Goal: Transaction & Acquisition: Purchase product/service

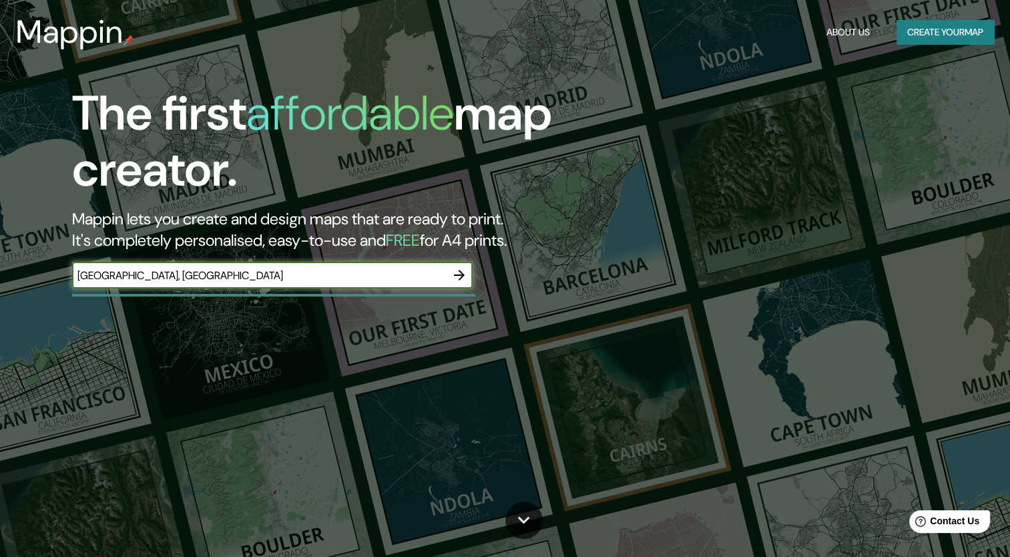
type input "[GEOGRAPHIC_DATA], [GEOGRAPHIC_DATA]"
click at [455, 276] on icon "button" at bounding box center [459, 275] width 16 height 16
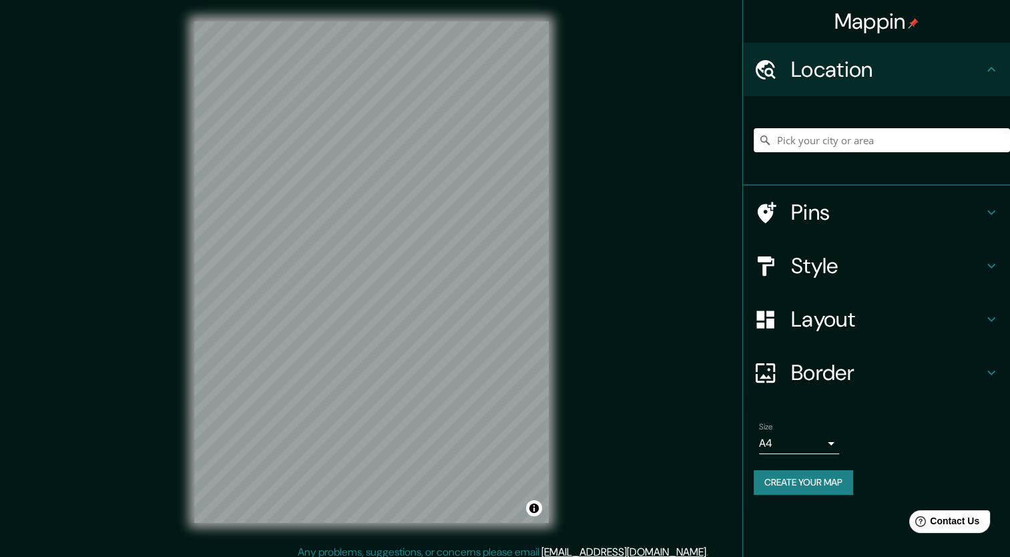
click at [863, 145] on input "Pick your city or area" at bounding box center [882, 140] width 256 height 24
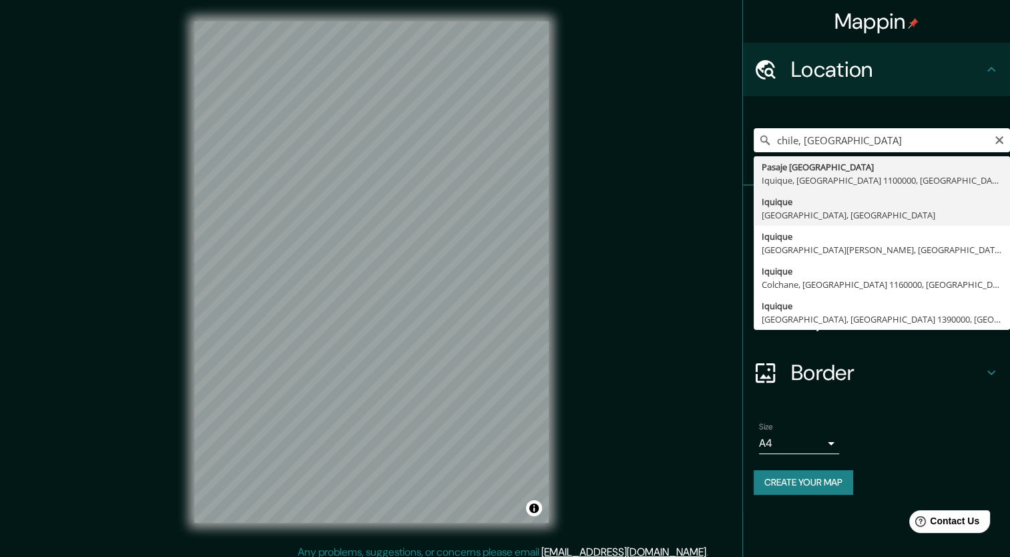
type input "Iquique, [GEOGRAPHIC_DATA], [GEOGRAPHIC_DATA]"
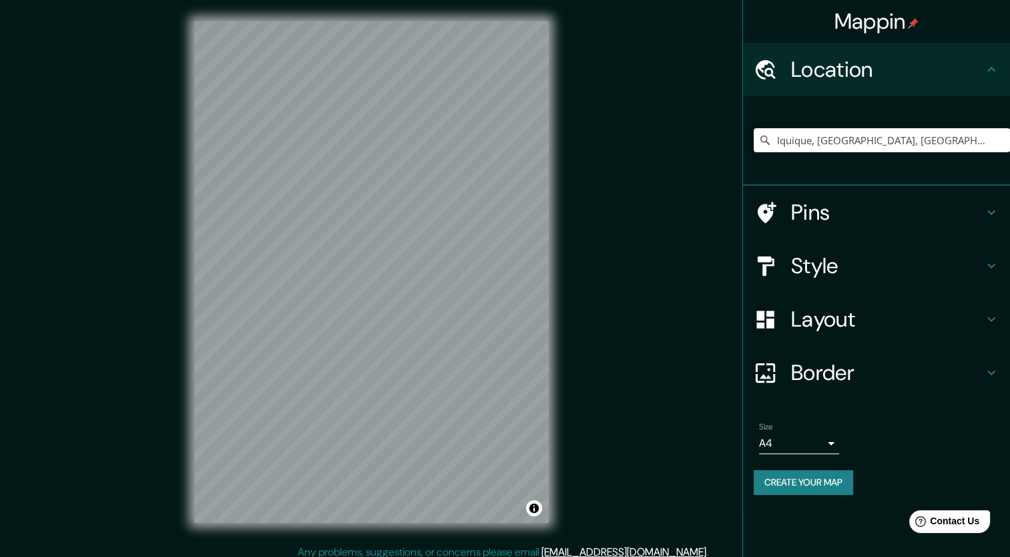
click at [837, 317] on h4 "Layout" at bounding box center [887, 319] width 192 height 27
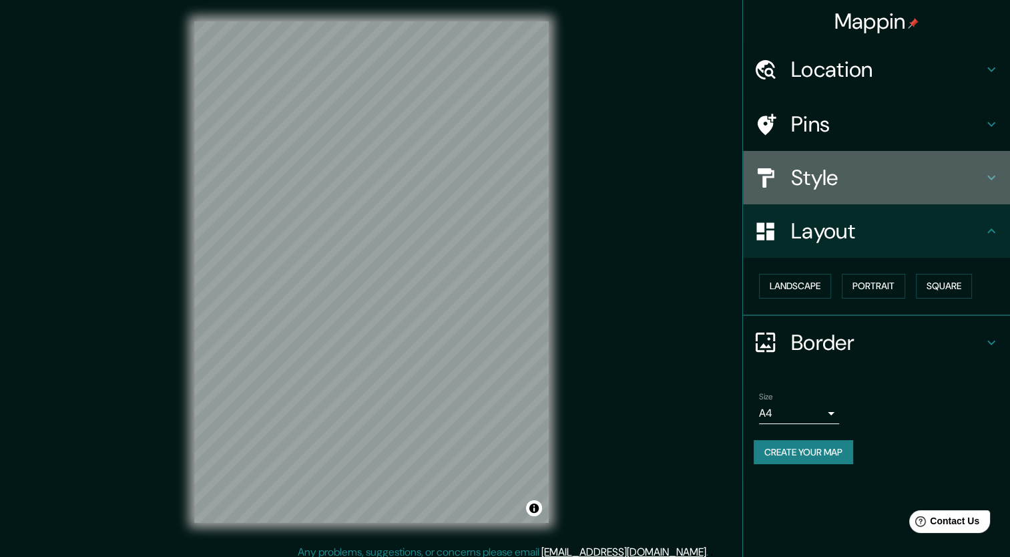
click at [841, 164] on h4 "Style" at bounding box center [887, 177] width 192 height 27
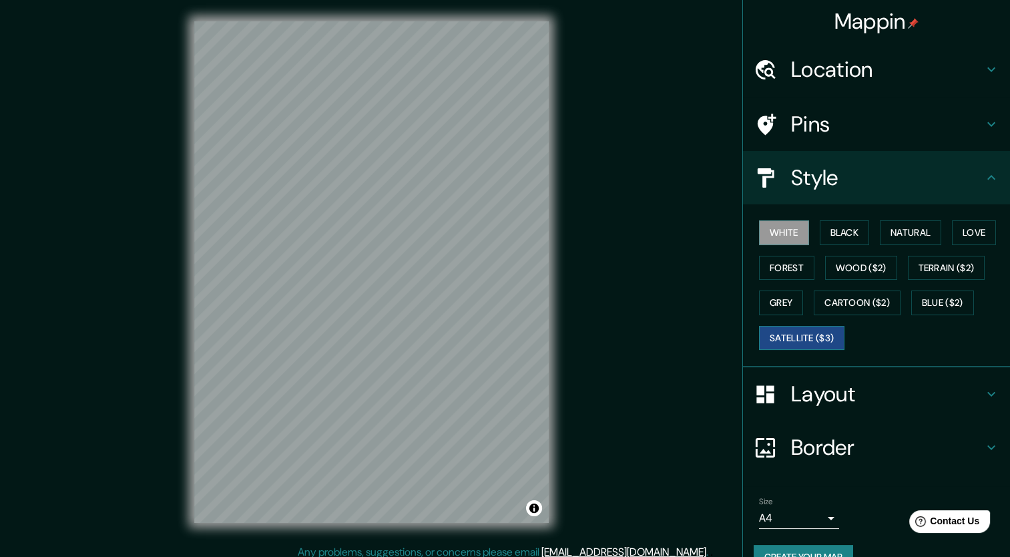
click at [812, 331] on button "Satellite ($3)" at bounding box center [801, 338] width 85 height 25
click at [775, 235] on button "White" at bounding box center [784, 232] width 50 height 25
click at [843, 228] on button "Black" at bounding box center [845, 232] width 50 height 25
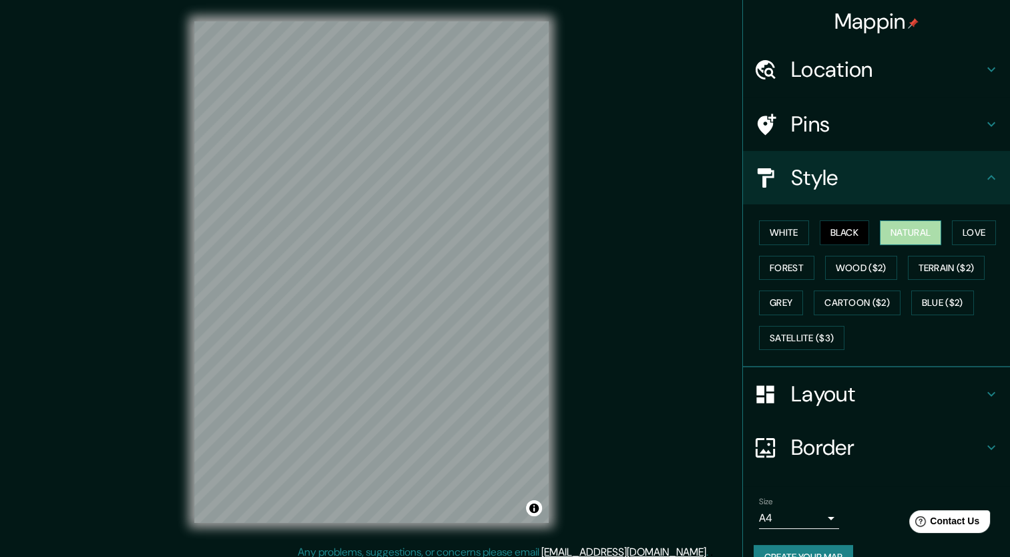
click at [912, 236] on button "Natural" at bounding box center [910, 232] width 61 height 25
click at [964, 232] on button "Love" at bounding box center [974, 232] width 44 height 25
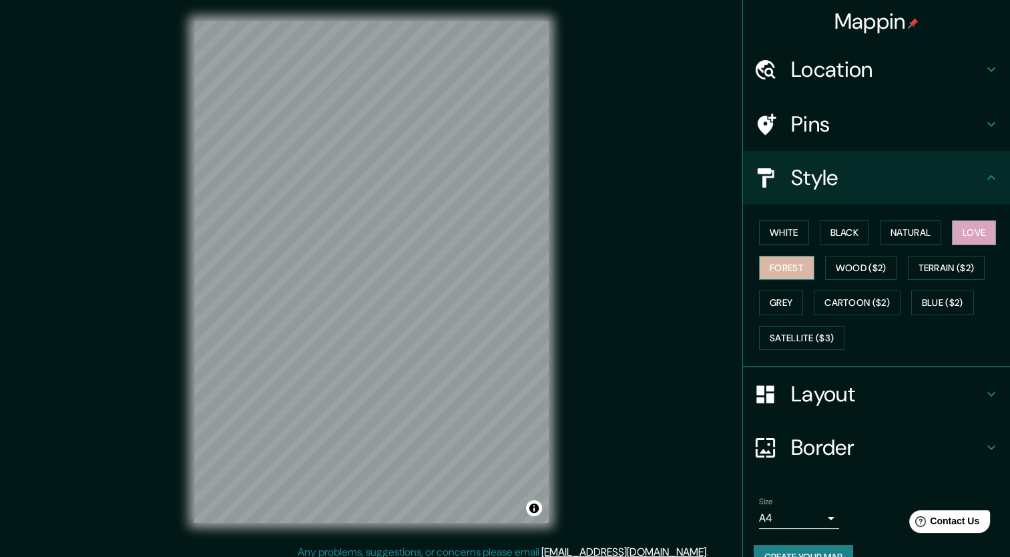
click at [781, 261] on button "Forest" at bounding box center [786, 268] width 55 height 25
click at [833, 265] on button "Wood ($2)" at bounding box center [861, 268] width 72 height 25
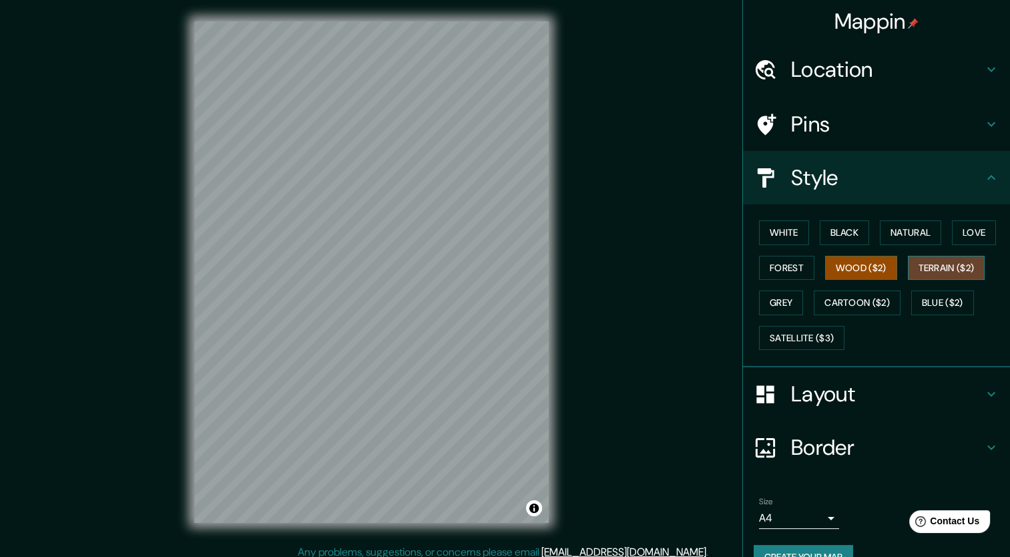
click at [936, 271] on button "Terrain ($2)" at bounding box center [946, 268] width 77 height 25
click at [759, 301] on button "Grey" at bounding box center [781, 303] width 44 height 25
click at [946, 274] on button "Terrain ($2)" at bounding box center [946, 268] width 77 height 25
click at [867, 304] on button "Cartoon ($2)" at bounding box center [857, 303] width 87 height 25
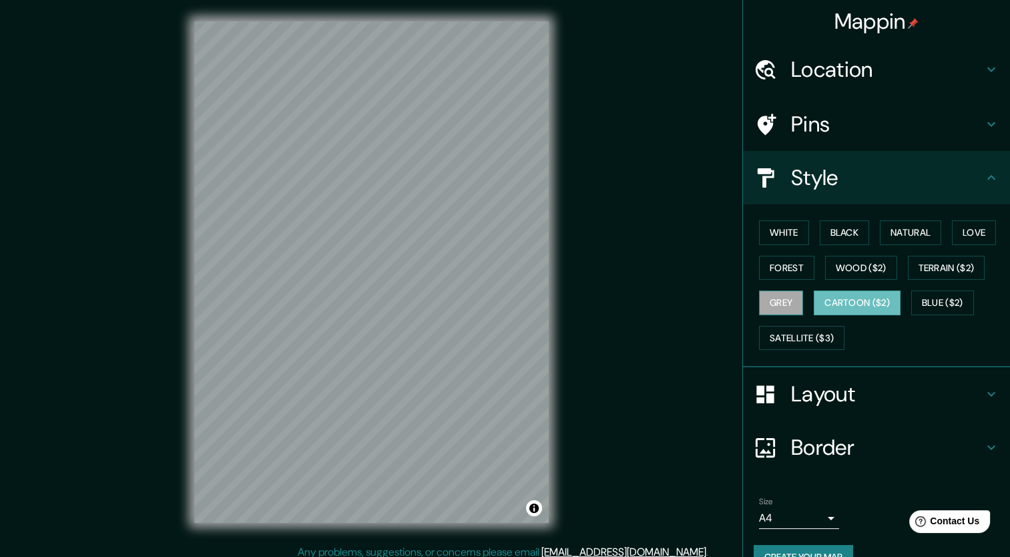
click at [777, 295] on button "Grey" at bounding box center [781, 303] width 44 height 25
click at [841, 266] on button "Wood ($2)" at bounding box center [861, 268] width 72 height 25
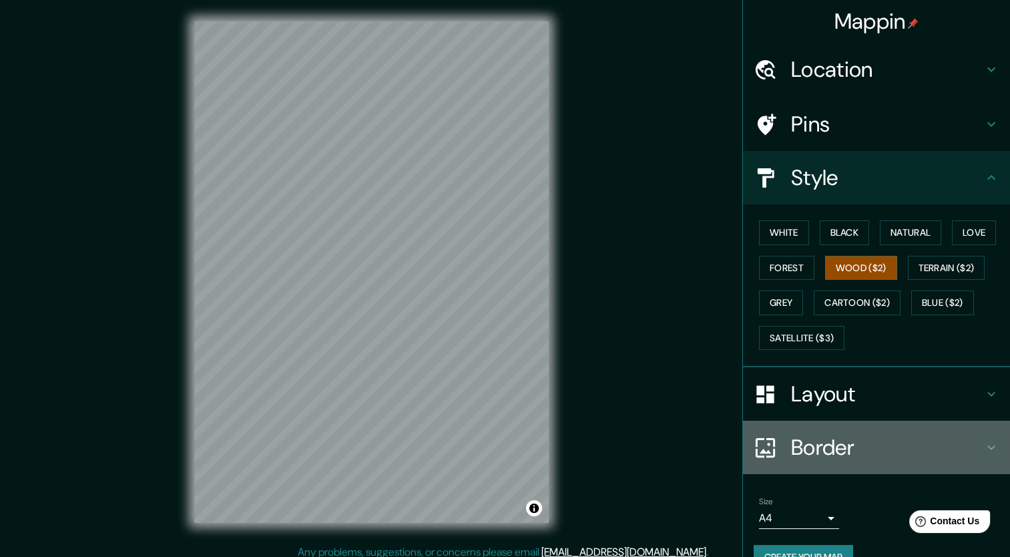
click at [794, 451] on h4 "Border" at bounding box center [887, 447] width 192 height 27
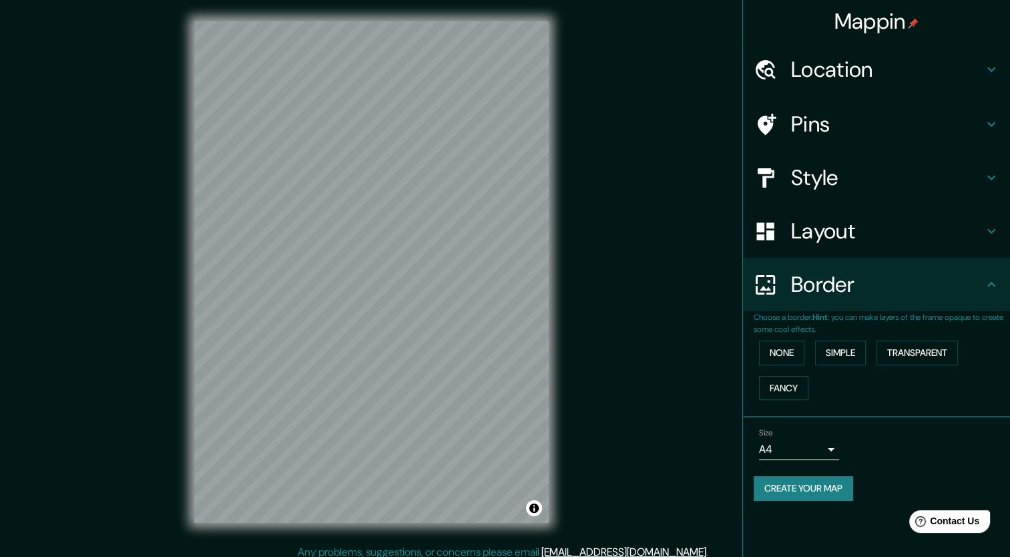
click at [799, 449] on body "Mappin Location [GEOGRAPHIC_DATA], [GEOGRAPHIC_DATA], [GEOGRAPHIC_DATA] Pins St…" at bounding box center [505, 278] width 1010 height 557
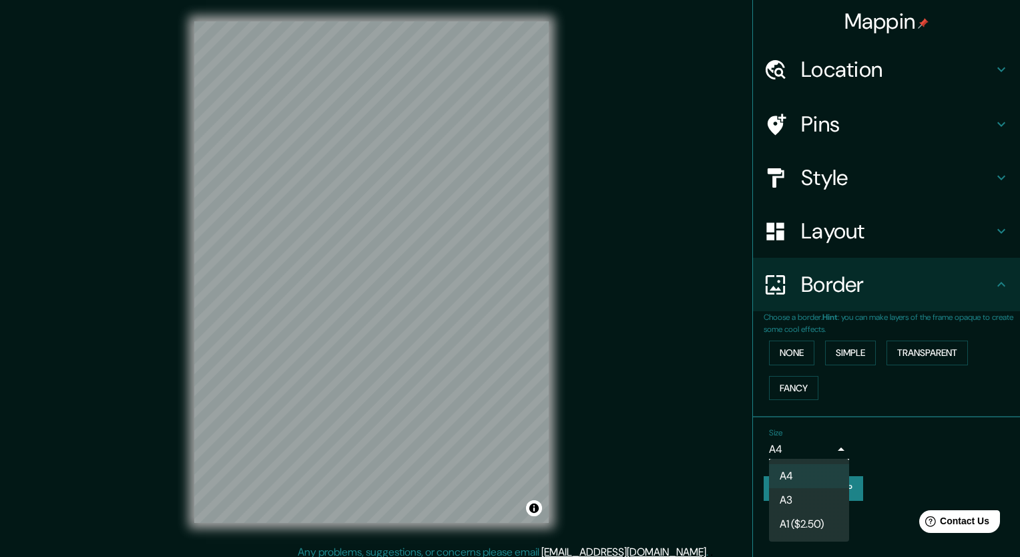
click at [793, 502] on li "A3" at bounding box center [809, 500] width 80 height 24
type input "a4"
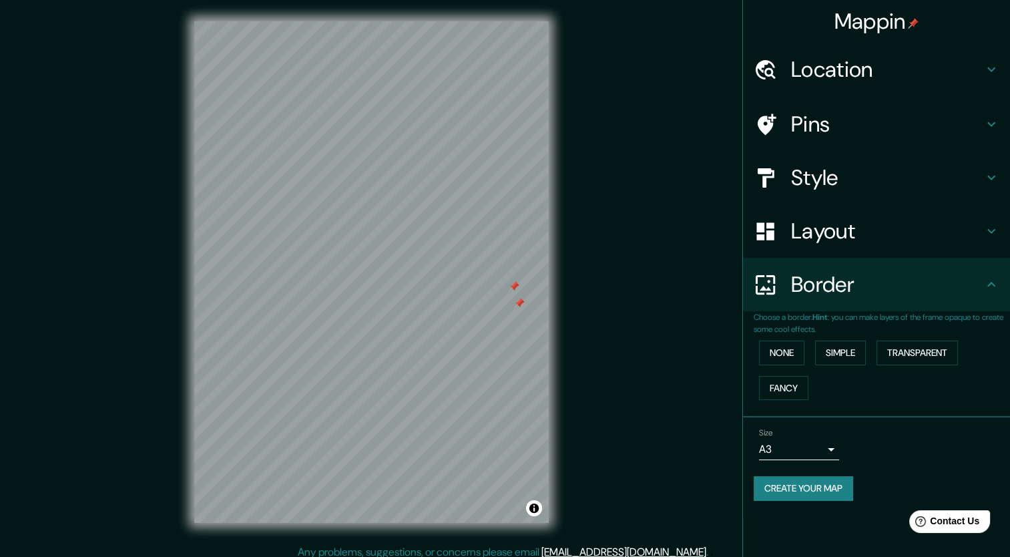
click at [896, 112] on h4 "Pins" at bounding box center [887, 124] width 192 height 27
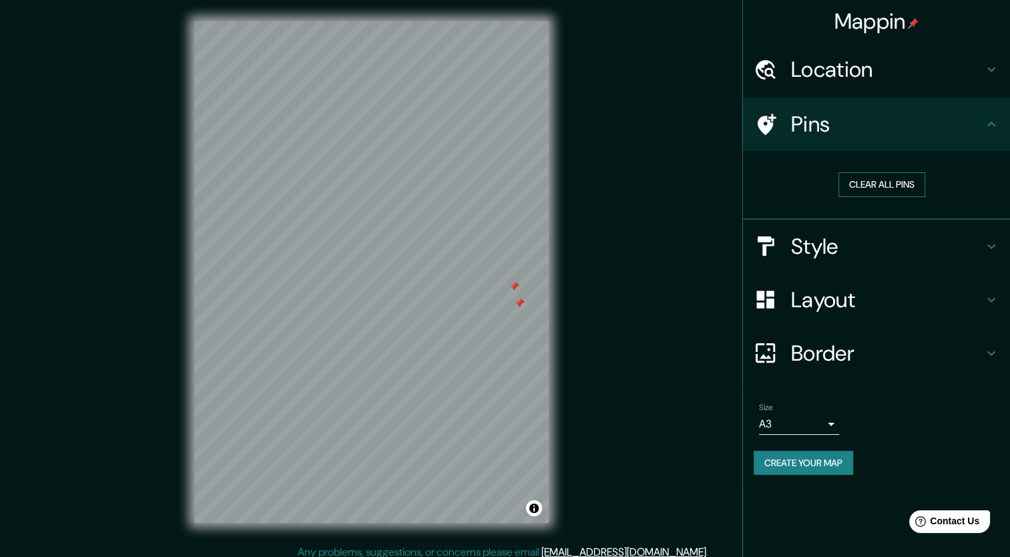
click at [870, 190] on button "Clear all pins" at bounding box center [882, 184] width 87 height 25
